Goal: Check status: Check status

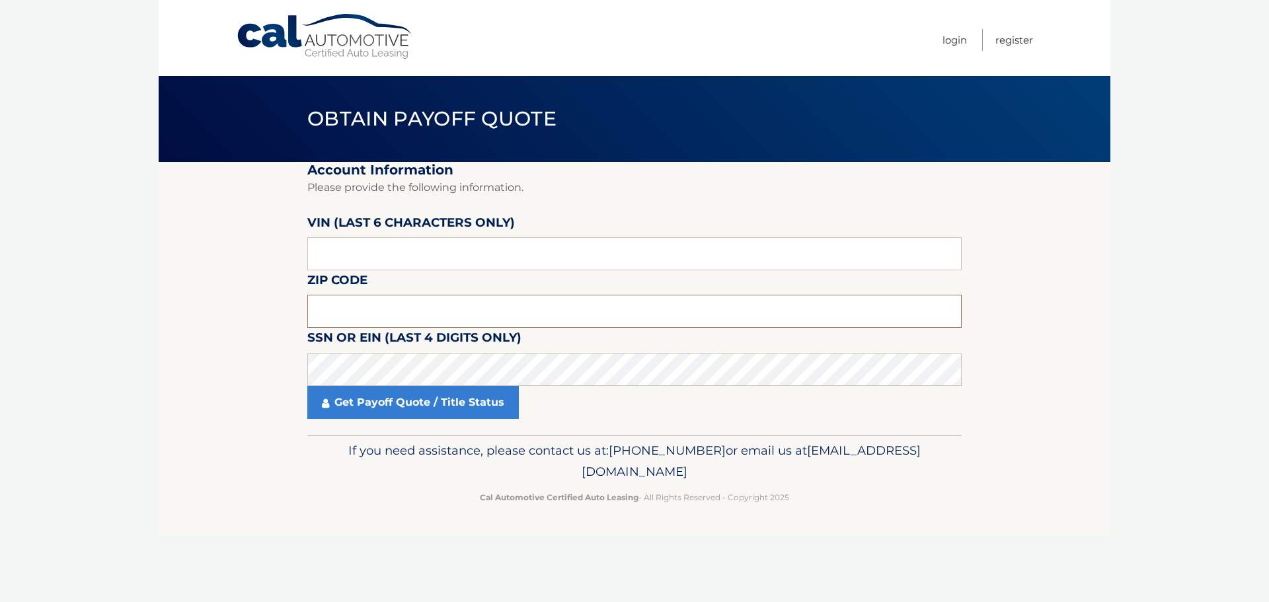
drag, startPoint x: 367, startPoint y: 303, endPoint x: 369, endPoint y: 294, distance: 9.0
click at [367, 303] on input "text" at bounding box center [634, 311] width 654 height 33
type input "07731"
drag, startPoint x: 1200, startPoint y: 354, endPoint x: 885, endPoint y: 156, distance: 371.4
click at [1201, 350] on body "Cal Automotive Menu Login Register Obtain Payoff Quote" at bounding box center [634, 301] width 1269 height 602
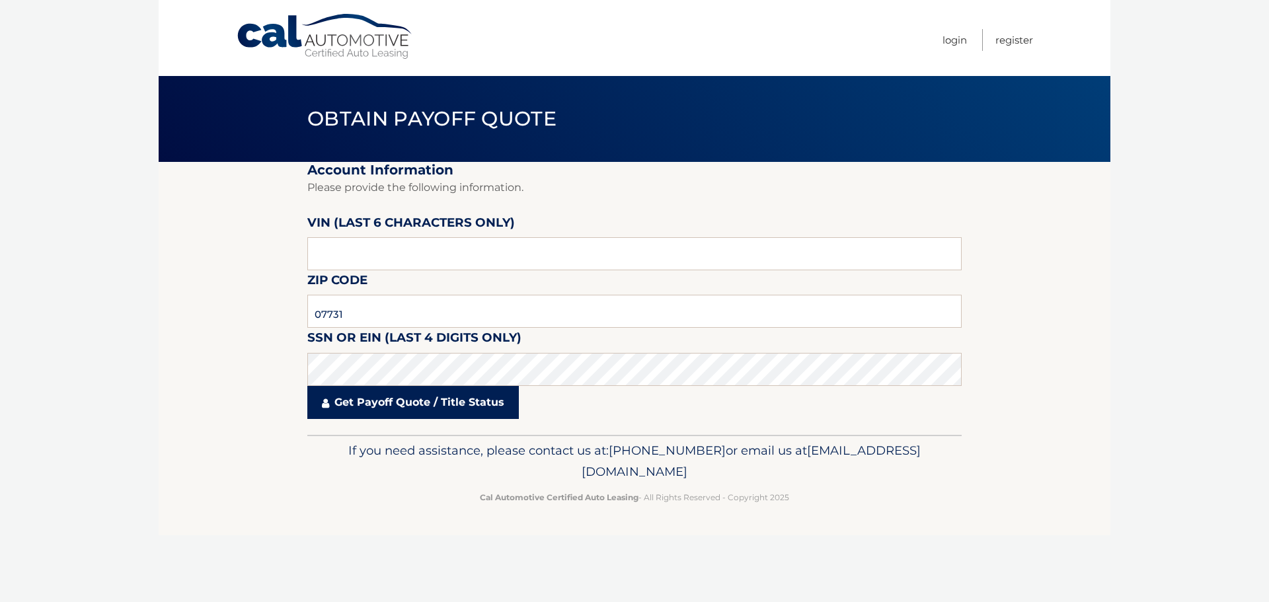
click at [379, 407] on link "Get Payoff Quote / Title Status" at bounding box center [412, 402] width 211 height 33
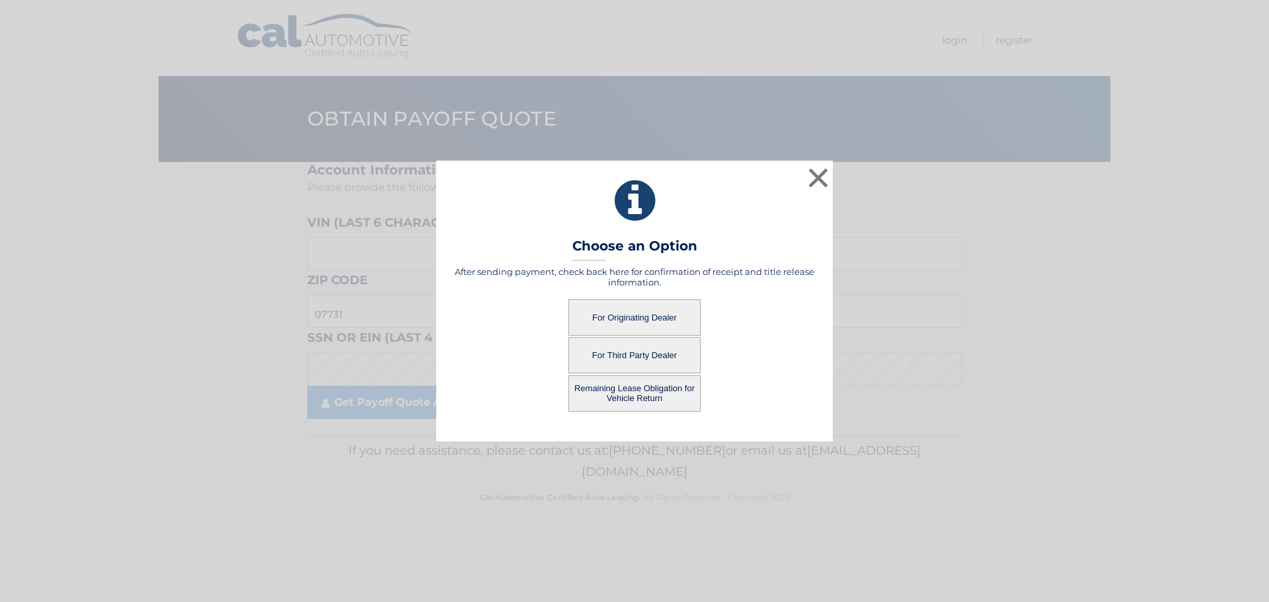
click at [652, 316] on button "For Originating Dealer" at bounding box center [634, 317] width 132 height 36
click at [616, 317] on button "For Originating Dealer" at bounding box center [634, 317] width 132 height 36
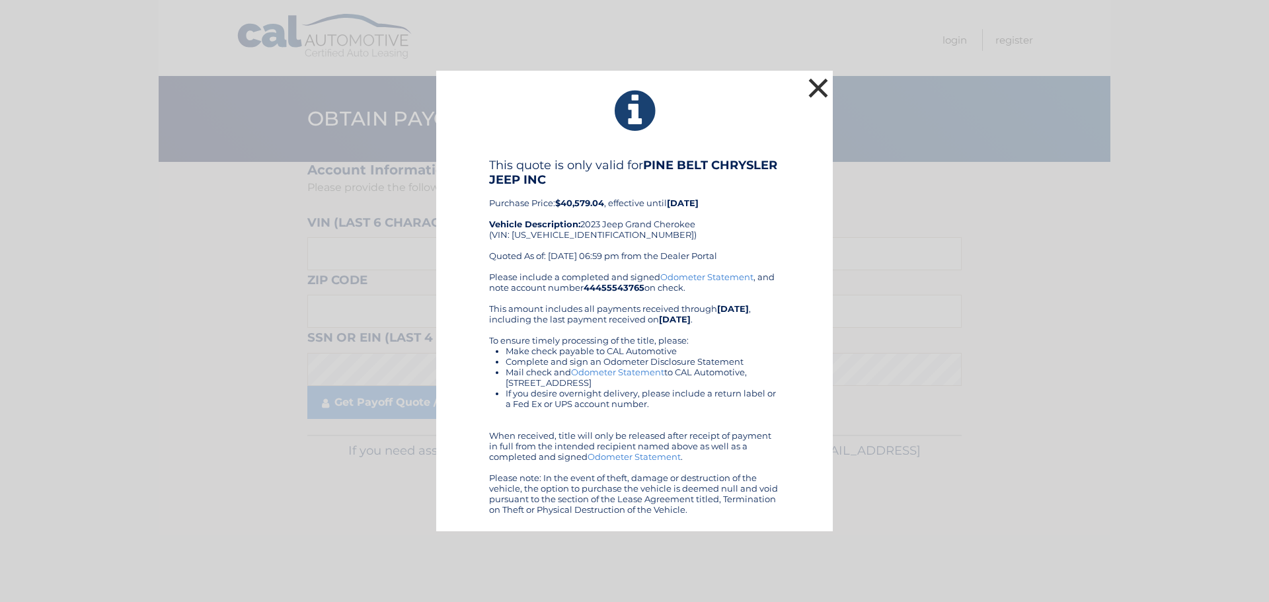
click at [813, 86] on button "×" at bounding box center [818, 88] width 26 height 26
